Goal: Task Accomplishment & Management: Use online tool/utility

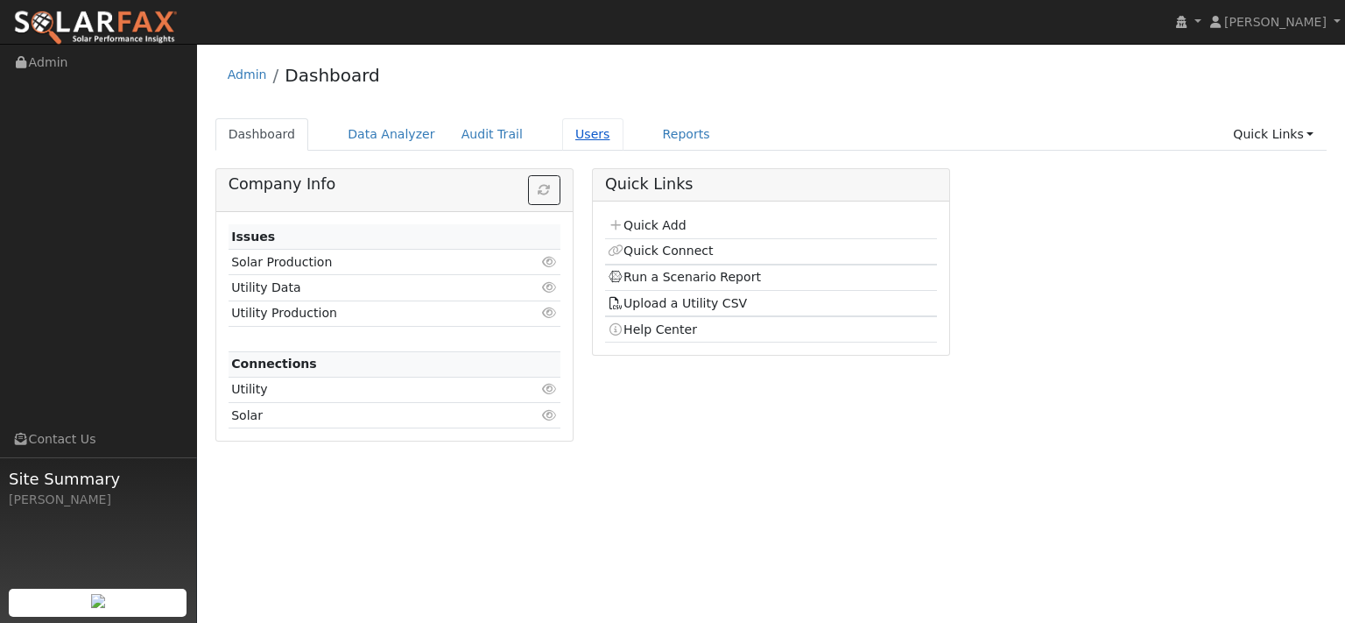
click at [623, 151] on link "Users" at bounding box center [592, 134] width 61 height 32
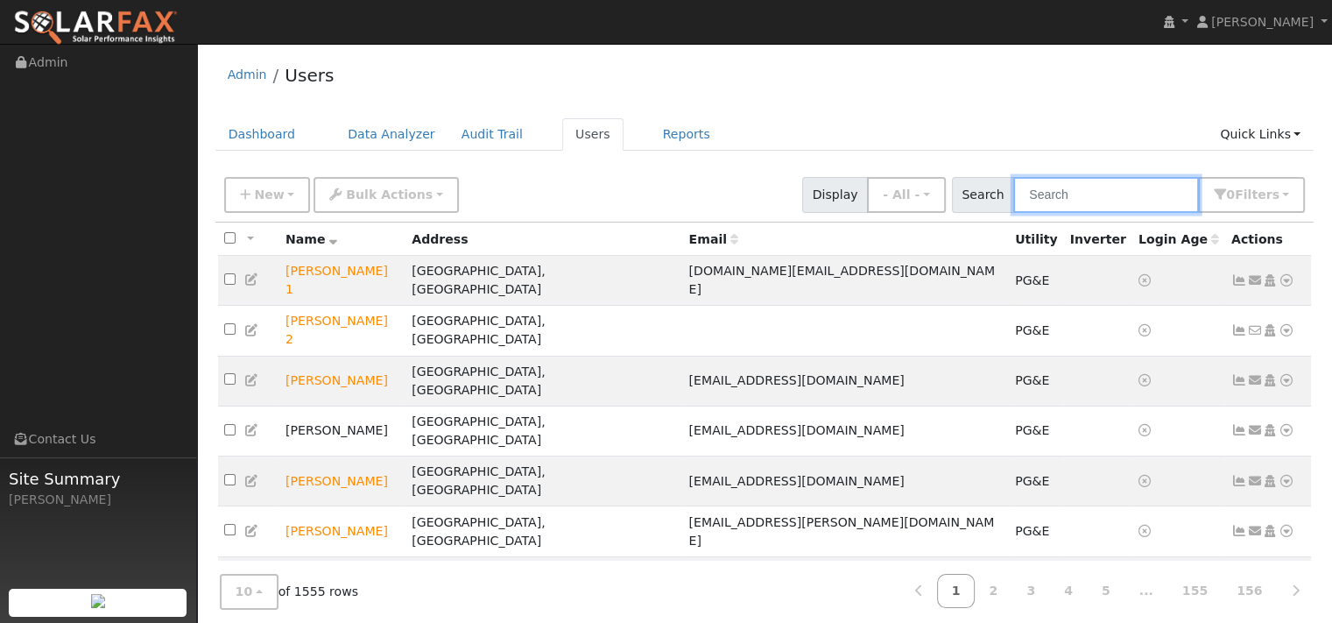
click at [1013, 211] on input "text" at bounding box center [1106, 195] width 186 height 36
paste input "[PERSON_NAME]"
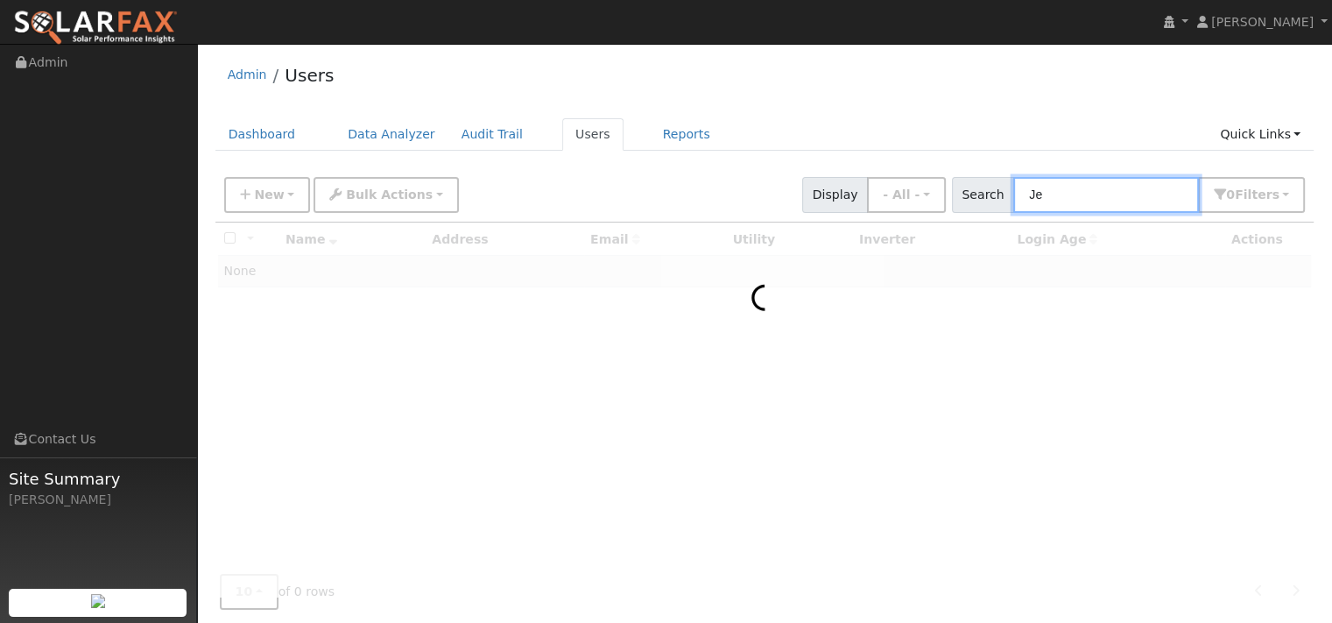
type input "J"
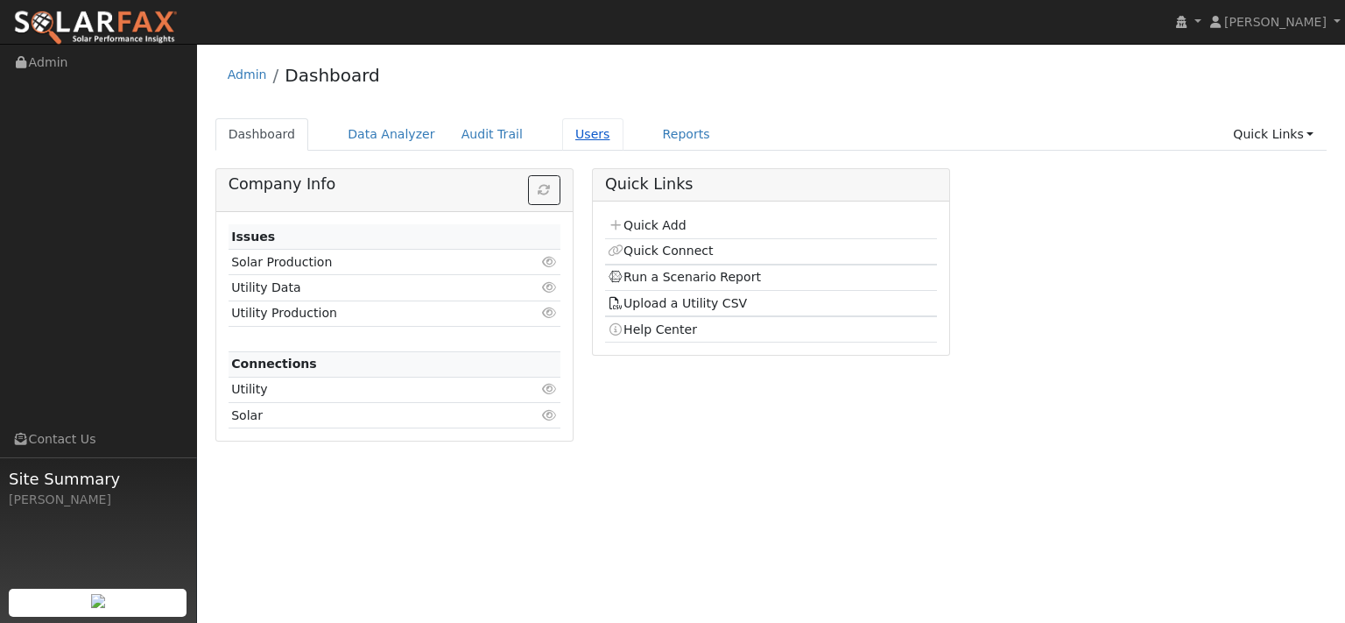
click at [623, 140] on link "Users" at bounding box center [592, 134] width 61 height 32
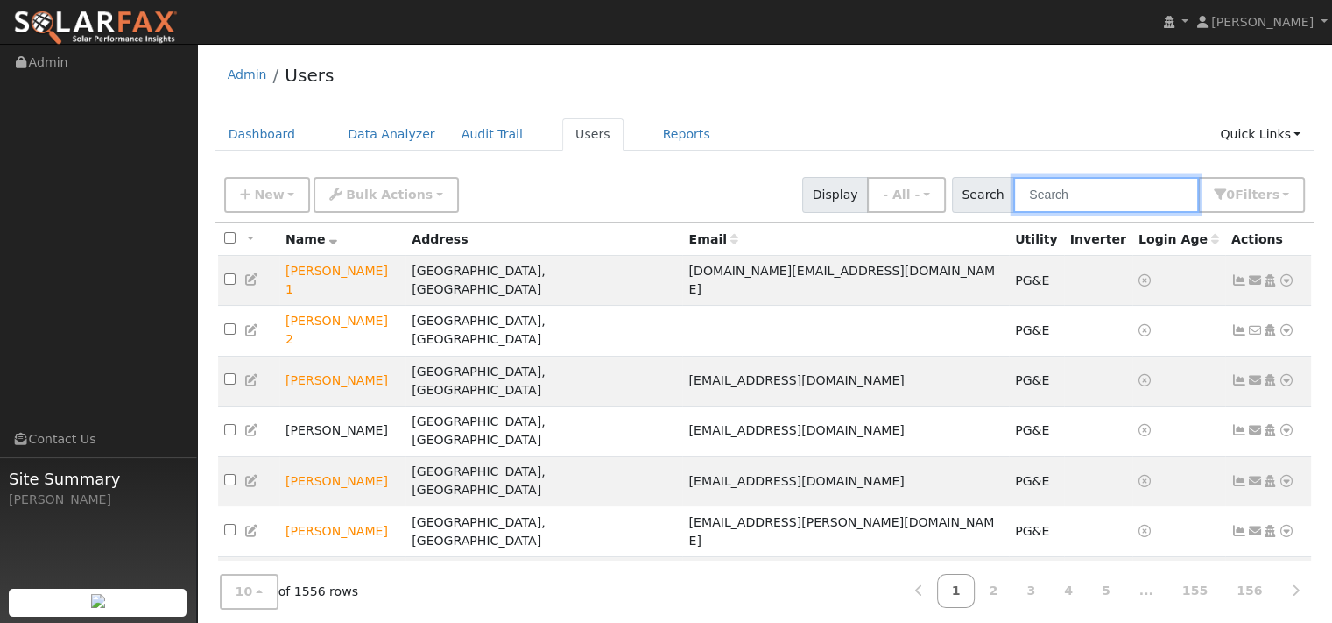
click at [1027, 206] on input "text" at bounding box center [1106, 195] width 186 height 36
paste input "Joy Innes"
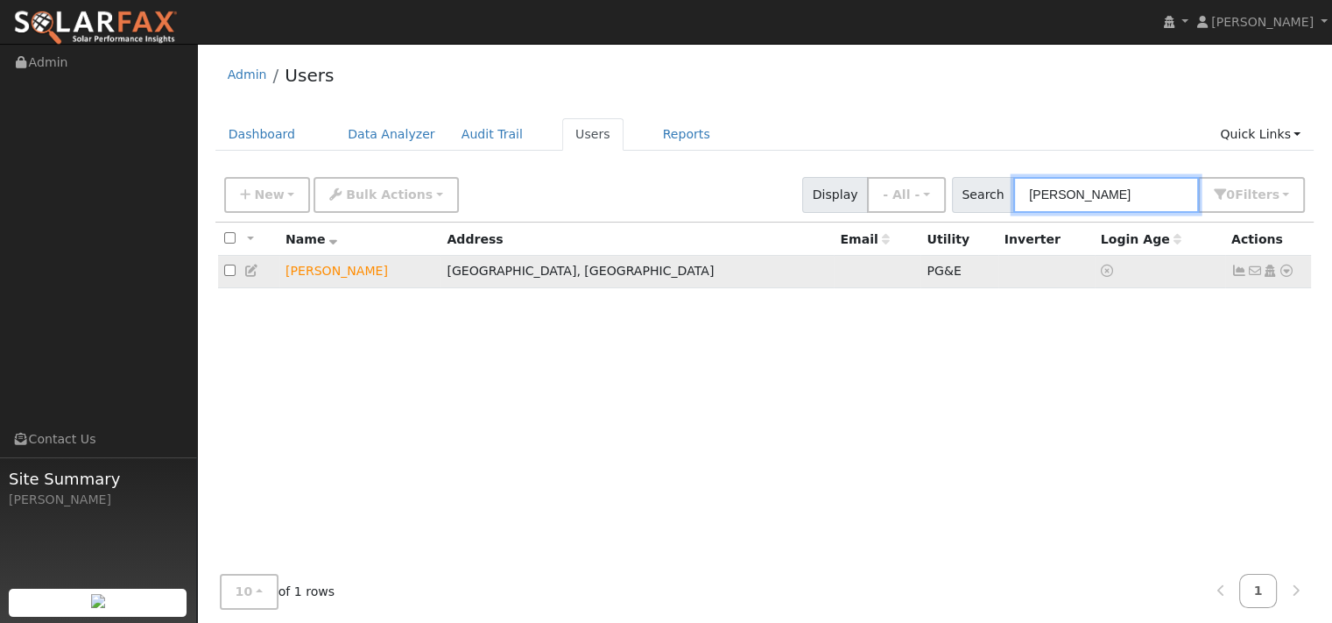
type input "Joy Innes"
click at [1278, 277] on icon at bounding box center [1286, 270] width 16 height 12
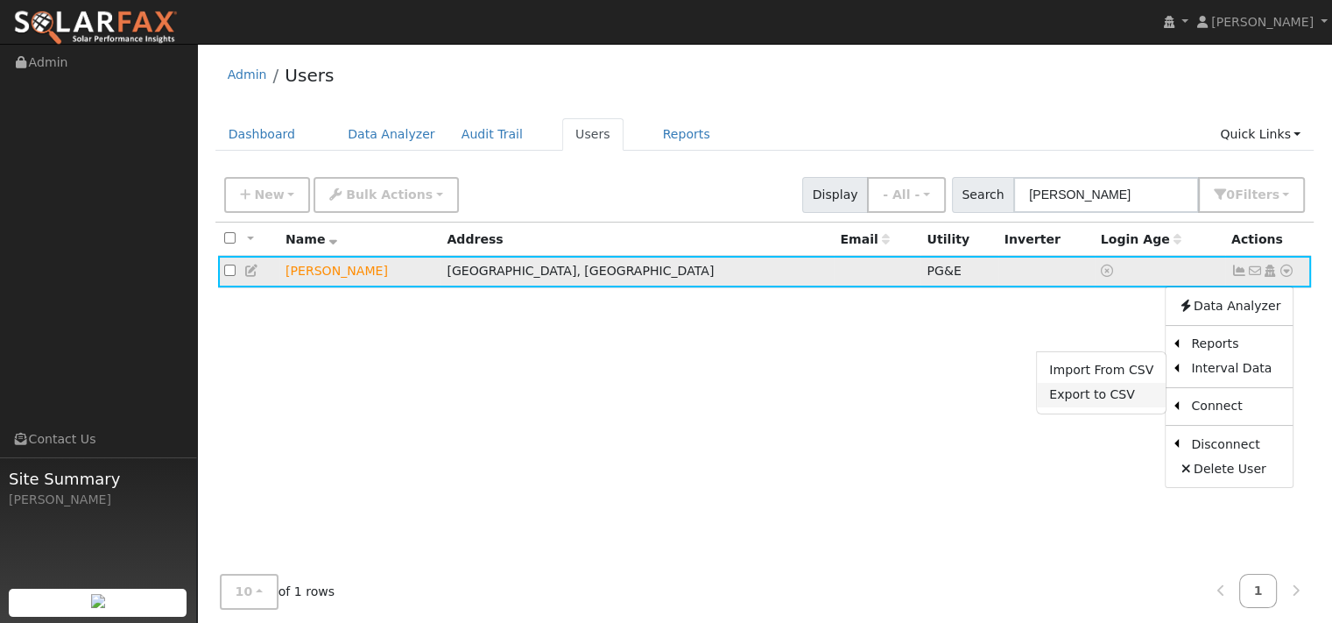
click at [1037, 407] on link "Export to CSV" at bounding box center [1101, 395] width 129 height 25
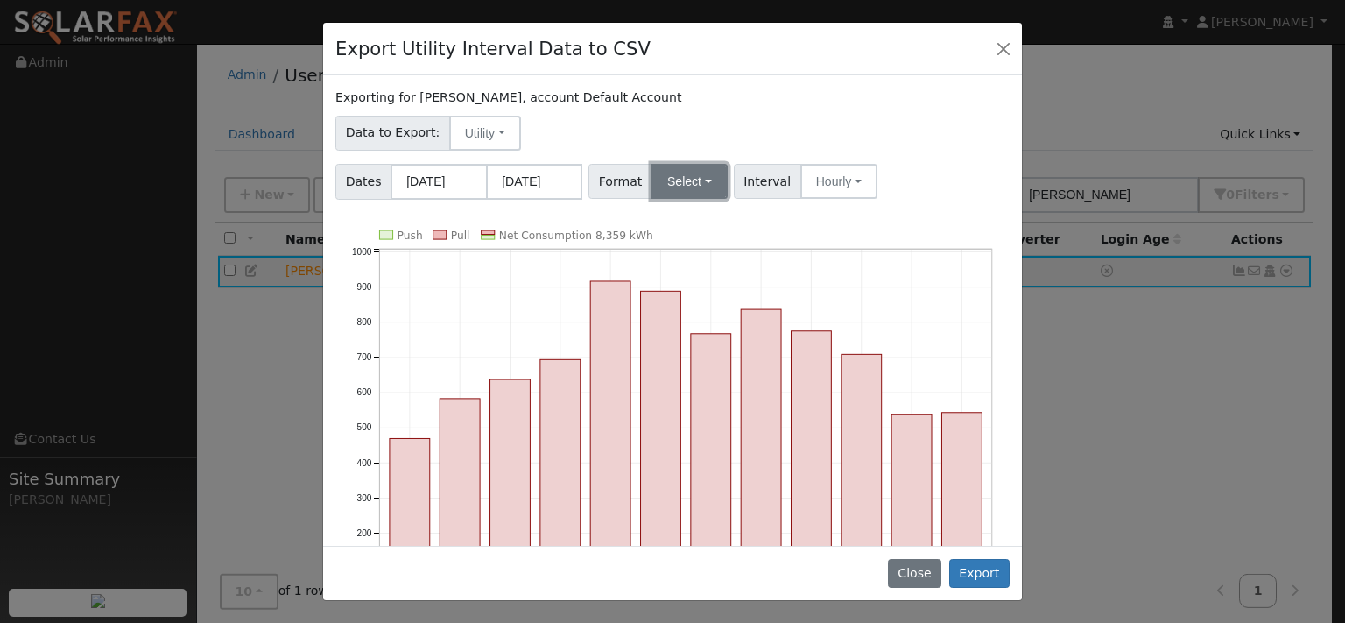
click at [728, 199] on button "Select" at bounding box center [689, 181] width 76 height 35
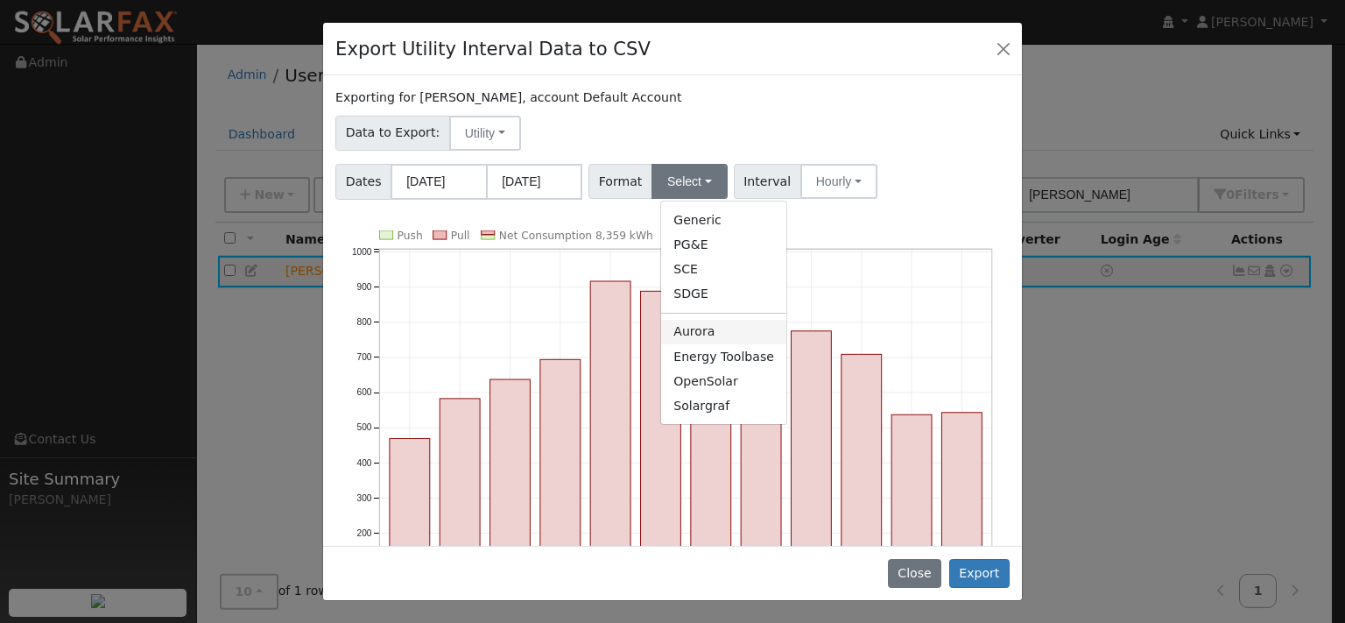
click at [732, 344] on link "Aurora" at bounding box center [723, 332] width 125 height 25
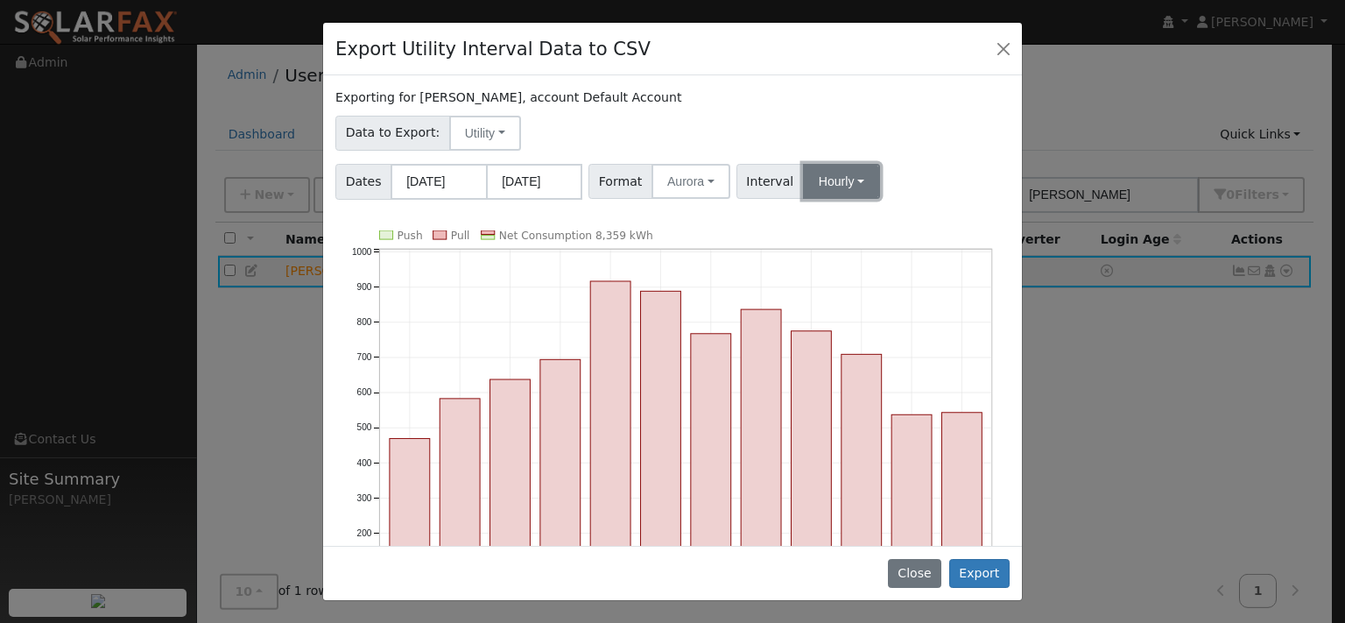
click at [880, 199] on button "Hourly" at bounding box center [841, 181] width 77 height 35
click at [896, 232] on link "15 Minute" at bounding box center [873, 220] width 122 height 25
click at [974, 559] on button "Export" at bounding box center [979, 574] width 60 height 30
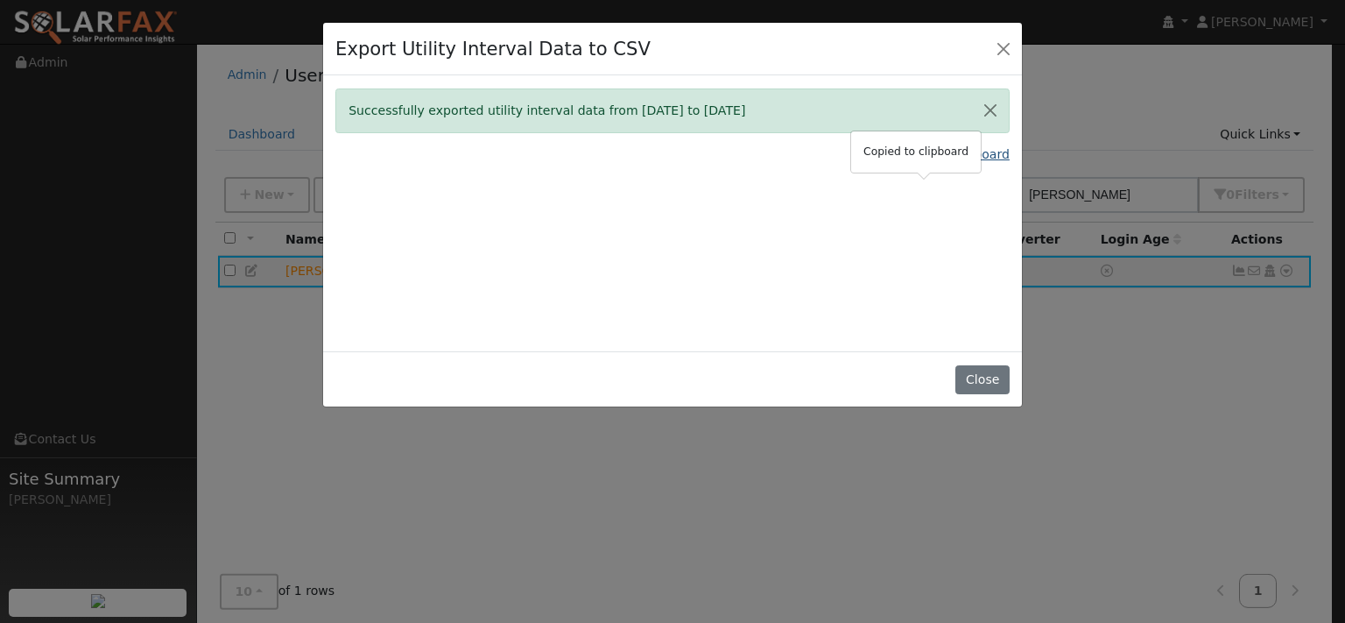
click at [865, 164] on link "Copy Data To Clipboard" at bounding box center [937, 154] width 144 height 18
click at [967, 395] on button "Close" at bounding box center [981, 380] width 53 height 30
